Goal: Check status: Check status

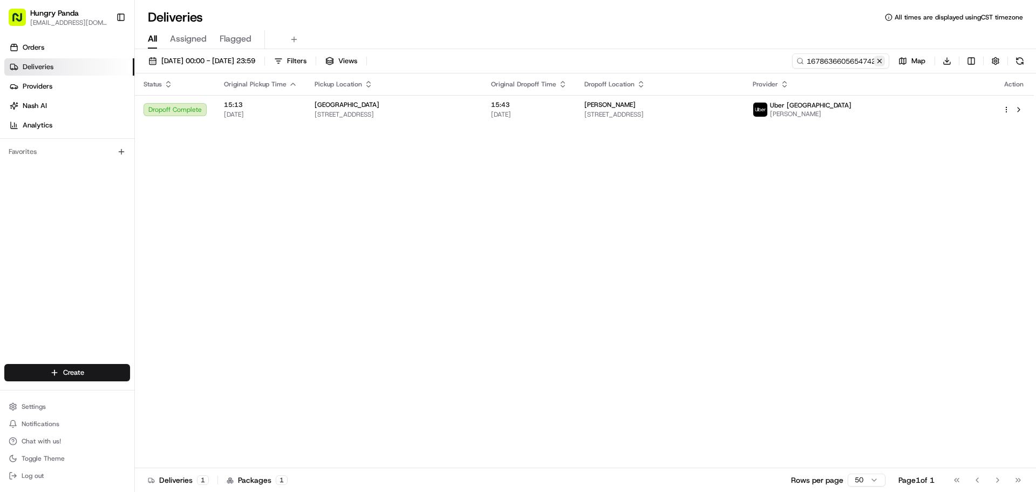
click at [882, 59] on button at bounding box center [879, 61] width 11 height 11
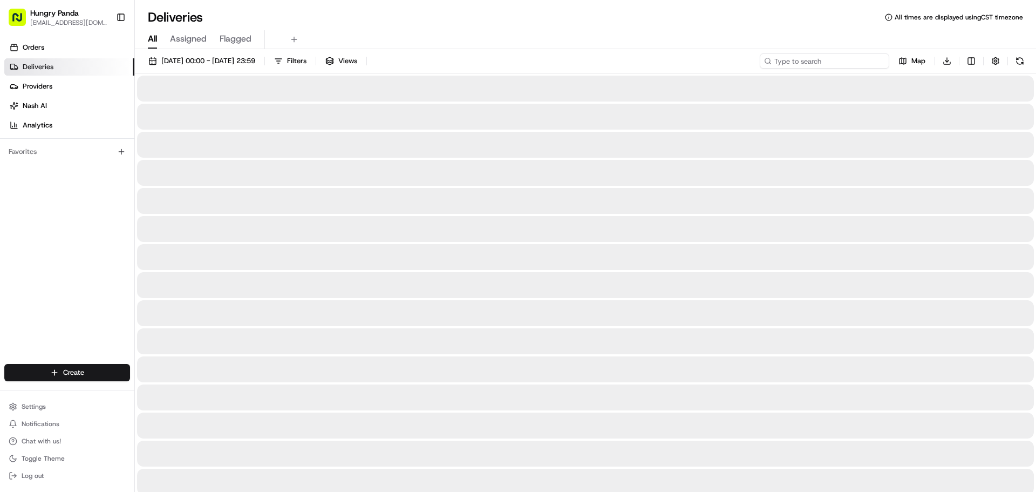
click at [857, 59] on input at bounding box center [825, 60] width 130 height 15
paste input "797863811575379604133"
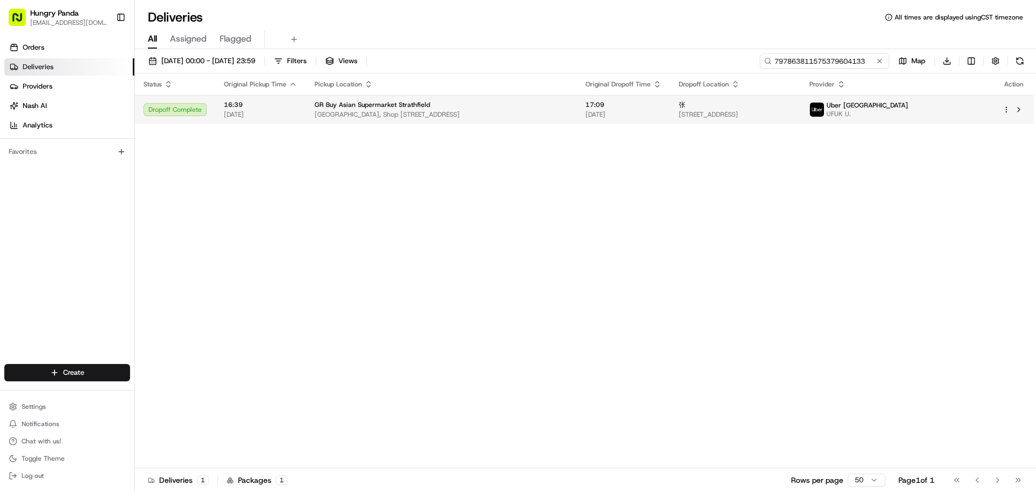
type input "797863811575379604133"
click at [914, 113] on td "Uber [GEOGRAPHIC_DATA] UFUK U." at bounding box center [897, 109] width 193 height 29
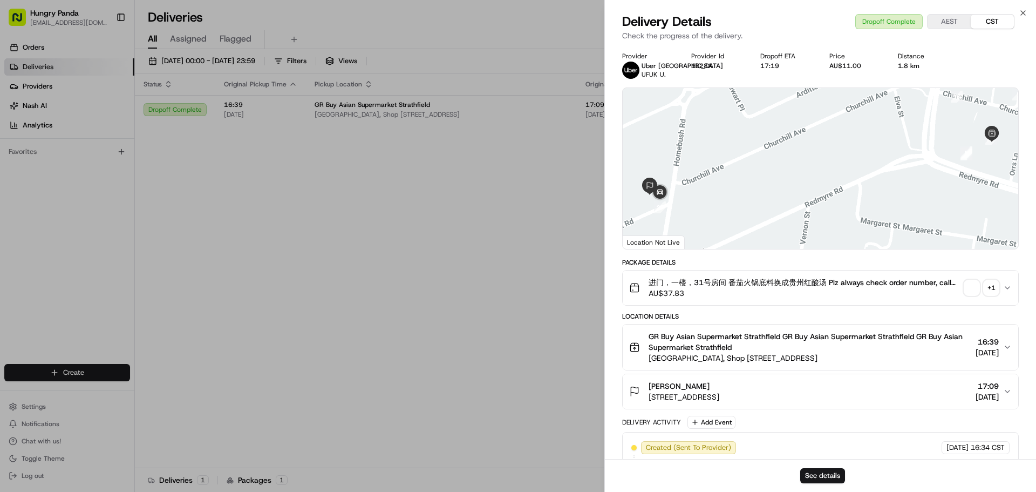
drag, startPoint x: 957, startPoint y: 286, endPoint x: 973, endPoint y: 286, distance: 16.2
click at [961, 287] on div "进门，一楼，31号房间 番茄火锅底料换成贵州红酸汤 Plz always check order number, call customer when you…" at bounding box center [816, 288] width 374 height 22
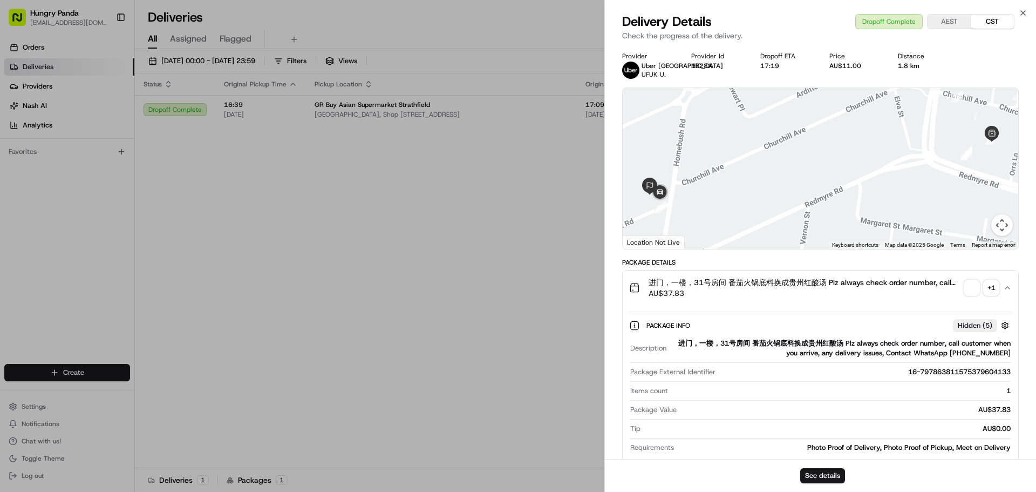
click at [973, 286] on span "button" at bounding box center [972, 287] width 15 height 15
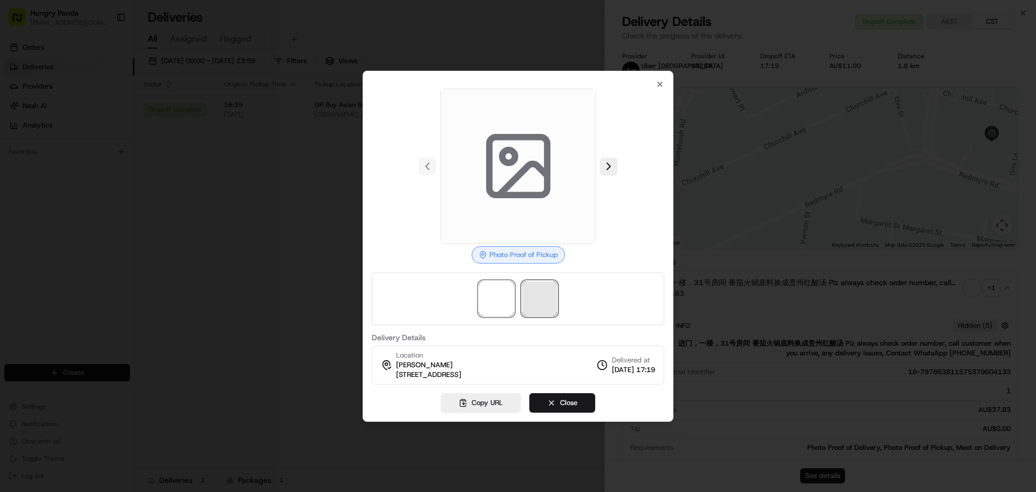
click at [545, 299] on span at bounding box center [540, 298] width 35 height 35
